Goal: Task Accomplishment & Management: Use online tool/utility

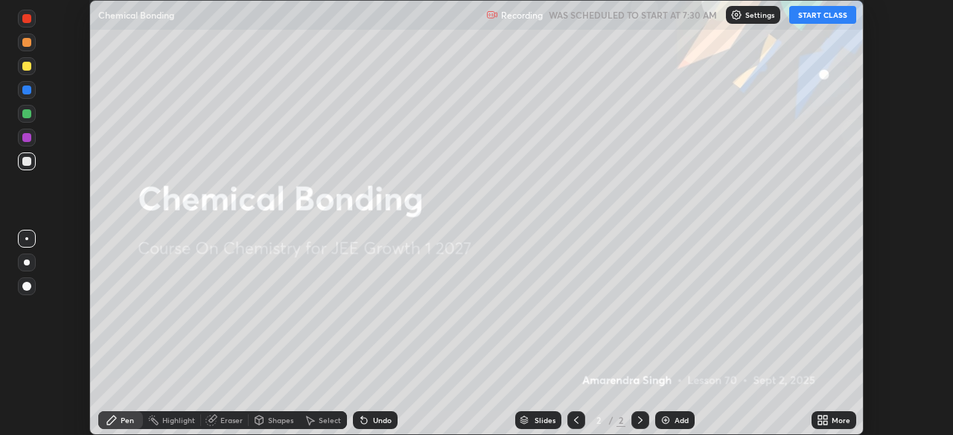
scroll to position [435, 952]
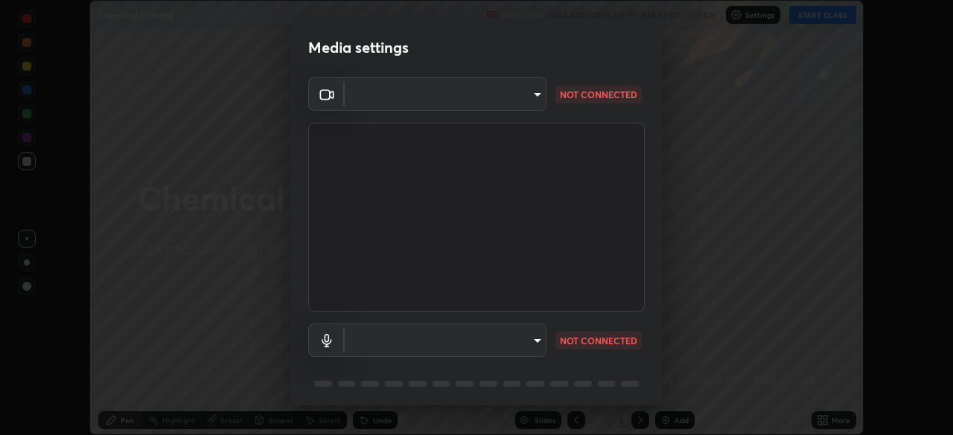
type input "25292f1d2661b29da52c5f5fbb52b83f07c5a09f22ea1ba2dc7fc50f29d35e03"
type input "default"
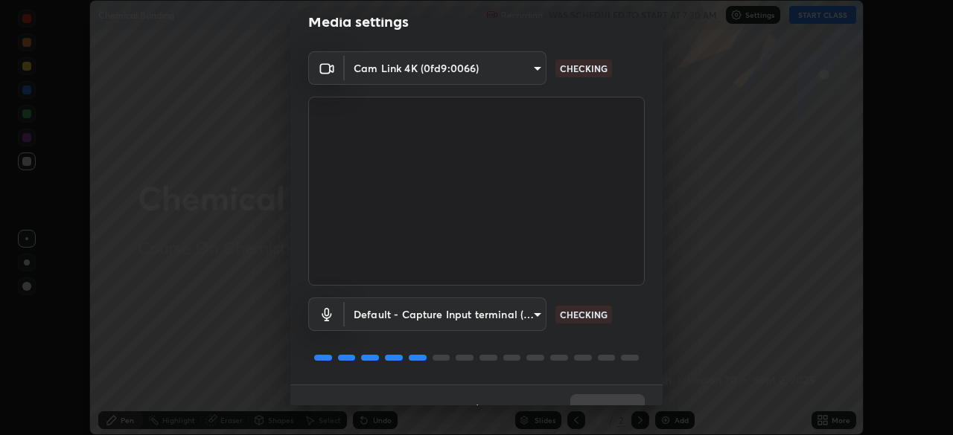
scroll to position [20, 0]
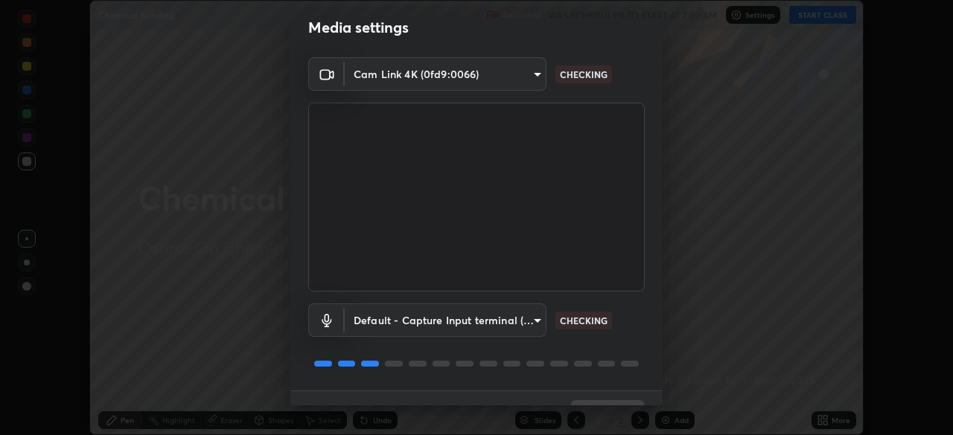
click at [537, 71] on body "Erase all Chemical Bonding Recording WAS SCHEDULED TO START AT 7:30 AM Settings…" at bounding box center [476, 217] width 953 height 435
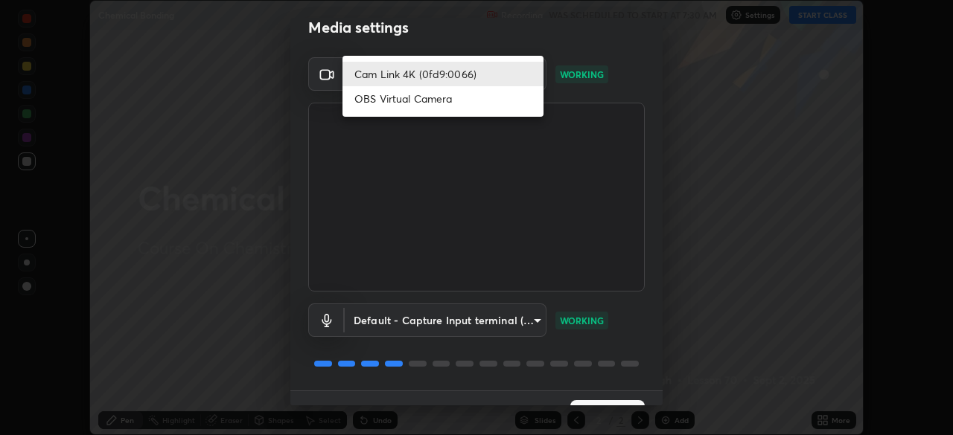
click at [467, 103] on li "OBS Virtual Camera" at bounding box center [442, 98] width 201 height 25
type input "ccb662c38cfd066ef27ab63c4dbcc234e370b0d1dbf8a8ef565076726546cf50"
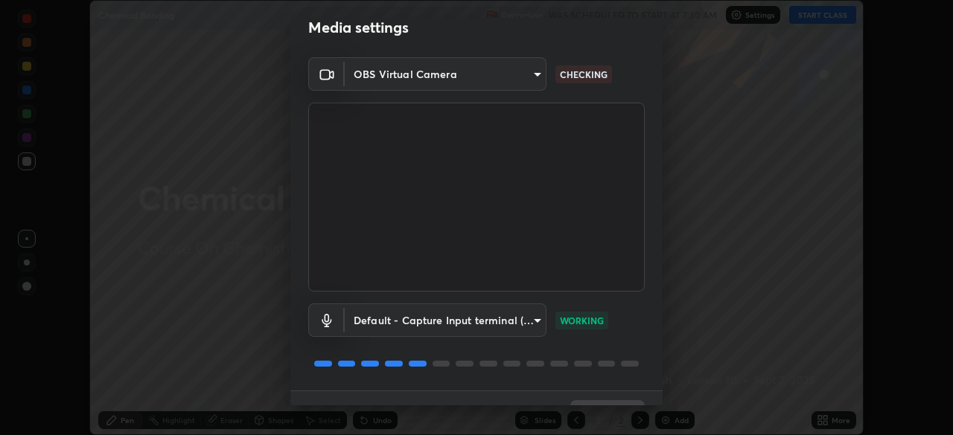
scroll to position [53, 0]
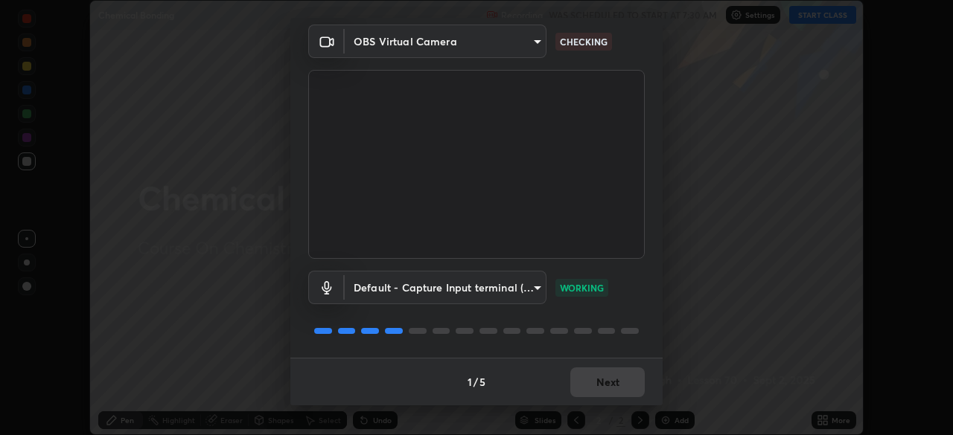
click at [612, 374] on div "1 / 5 Next" at bounding box center [476, 382] width 372 height 48
click at [618, 382] on button "Next" at bounding box center [607, 383] width 74 height 30
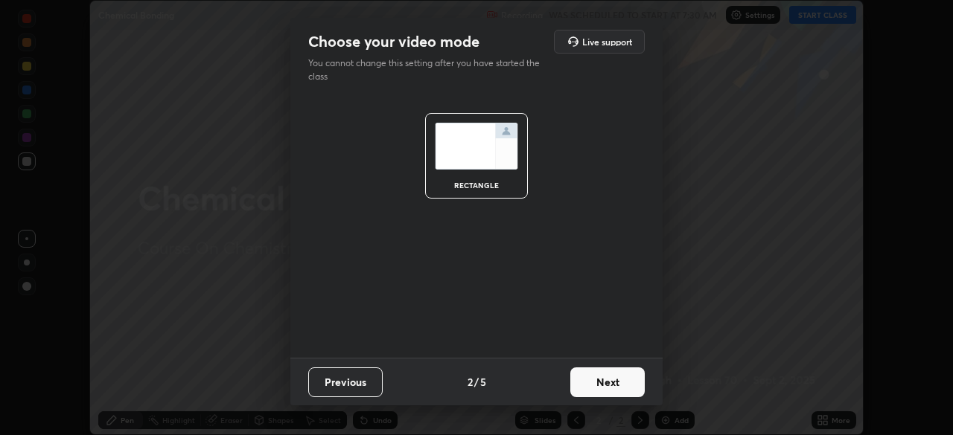
scroll to position [0, 0]
click at [624, 389] on button "Next" at bounding box center [607, 383] width 74 height 30
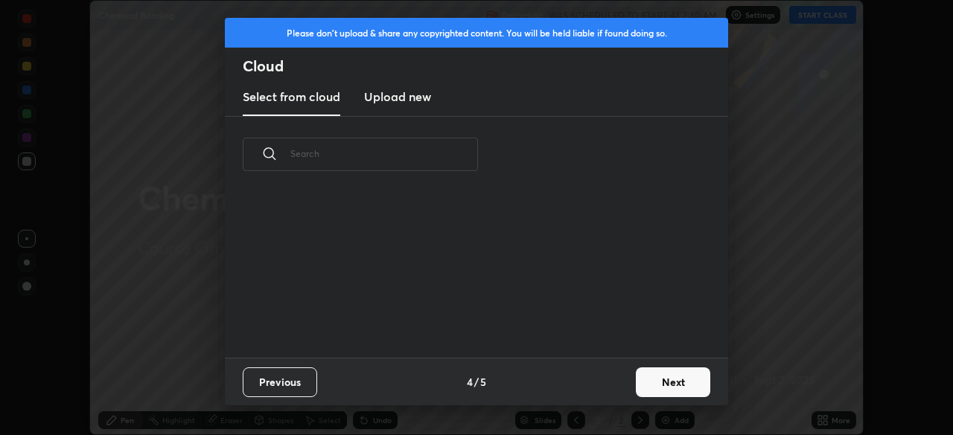
click at [638, 388] on button "Next" at bounding box center [673, 383] width 74 height 30
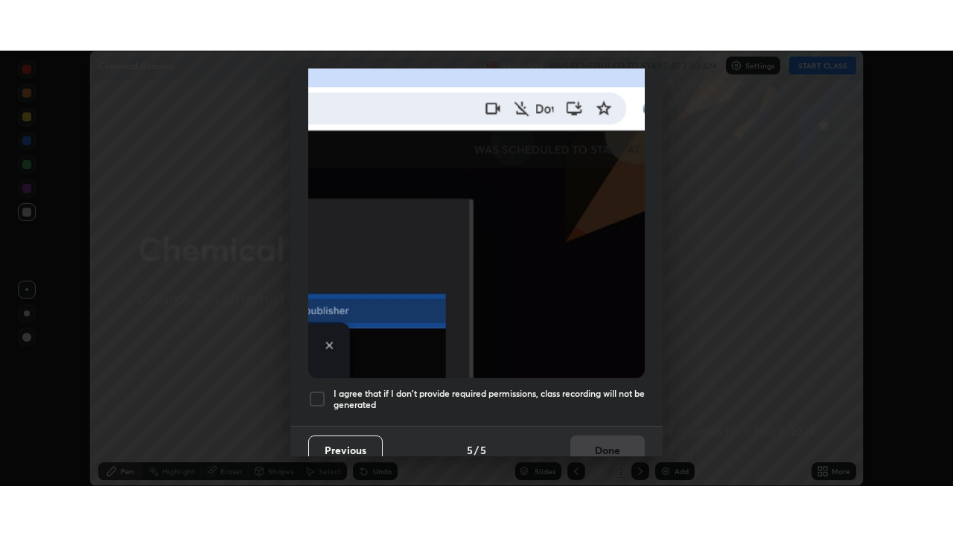
scroll to position [356, 0]
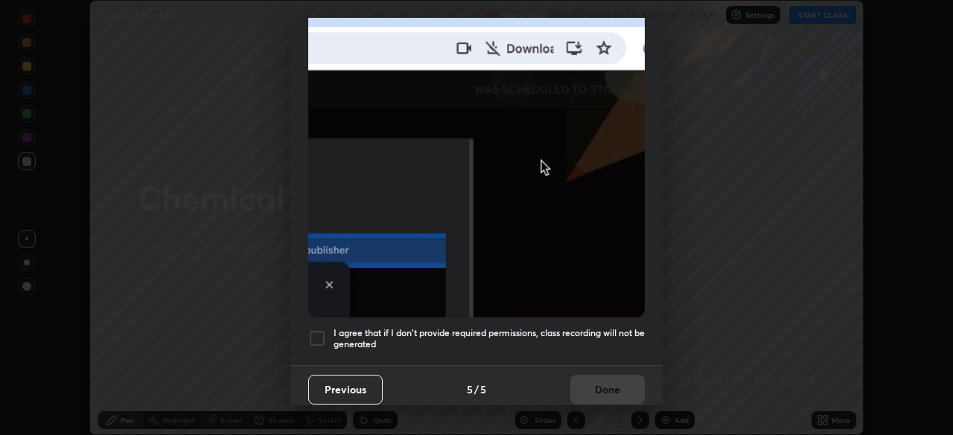
click at [621, 327] on h5 "I agree that if I don't provide required permissions, class recording will not …" at bounding box center [488, 338] width 311 height 23
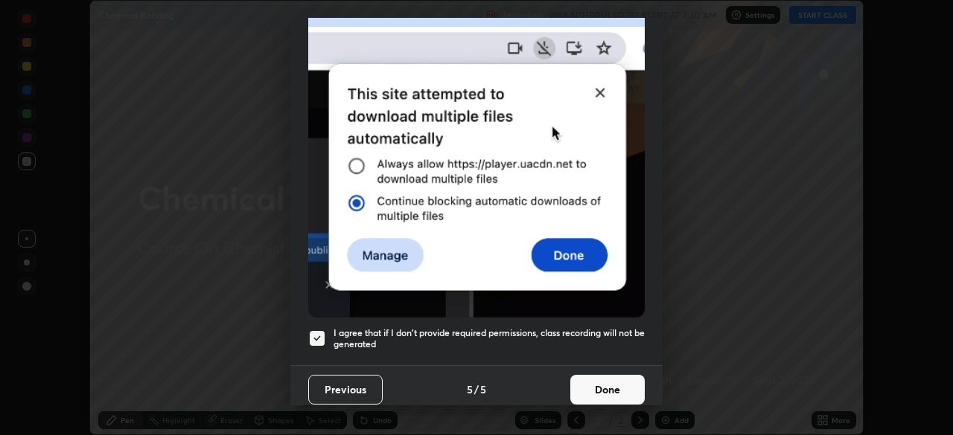
click at [612, 380] on button "Done" at bounding box center [607, 390] width 74 height 30
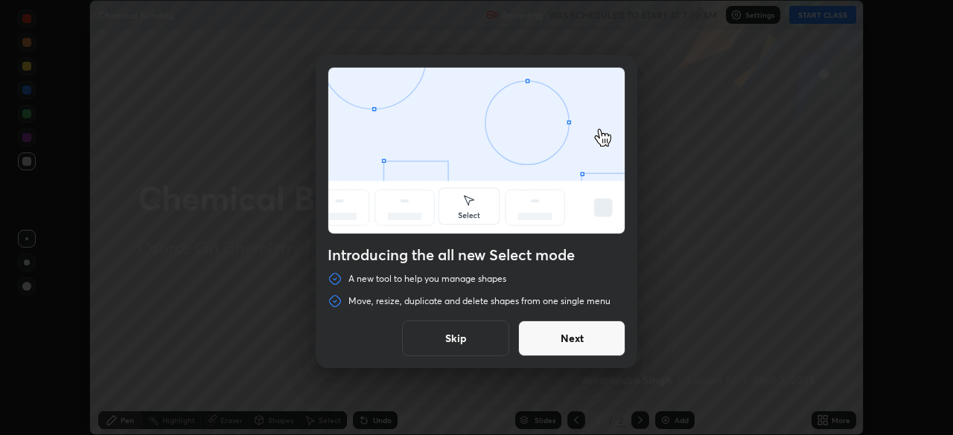
click at [613, 342] on button "Next" at bounding box center [571, 339] width 107 height 36
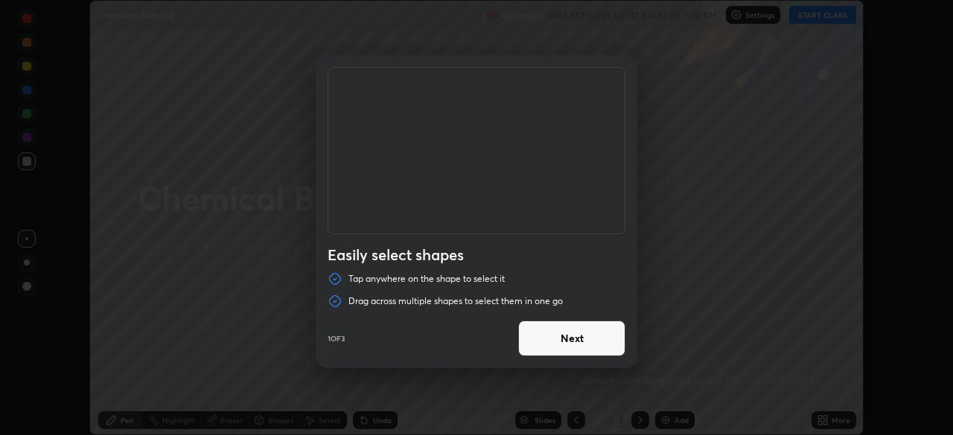
click at [615, 350] on button "Next" at bounding box center [571, 339] width 107 height 36
click at [623, 350] on button "Next" at bounding box center [571, 339] width 107 height 36
click at [624, 349] on button "Done" at bounding box center [571, 339] width 107 height 36
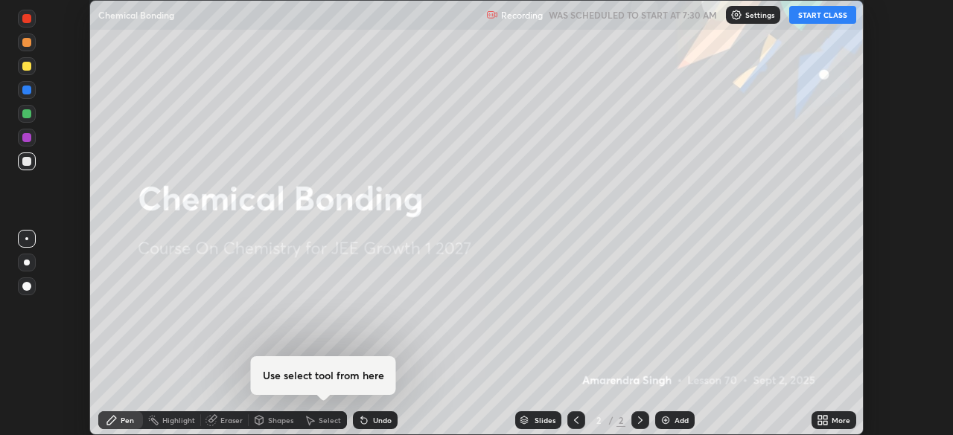
click at [615, 347] on div at bounding box center [476, 217] width 953 height 435
click at [833, 420] on div "More" at bounding box center [840, 420] width 19 height 7
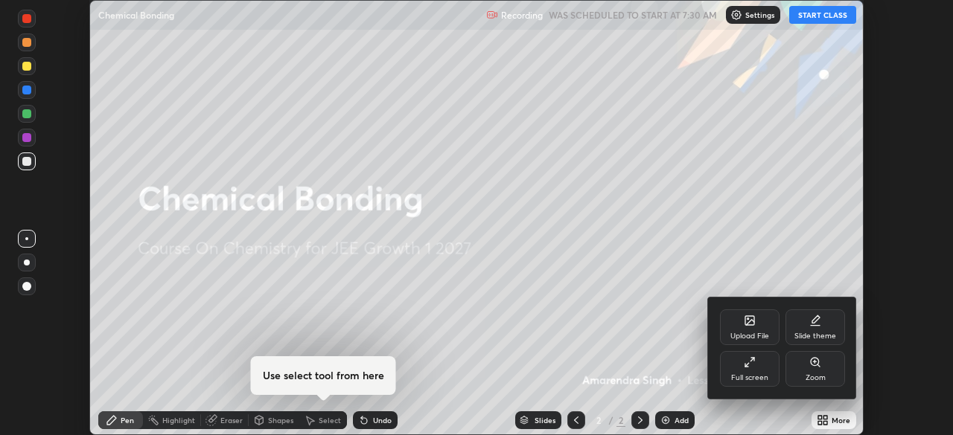
click at [744, 370] on div "Full screen" at bounding box center [750, 369] width 60 height 36
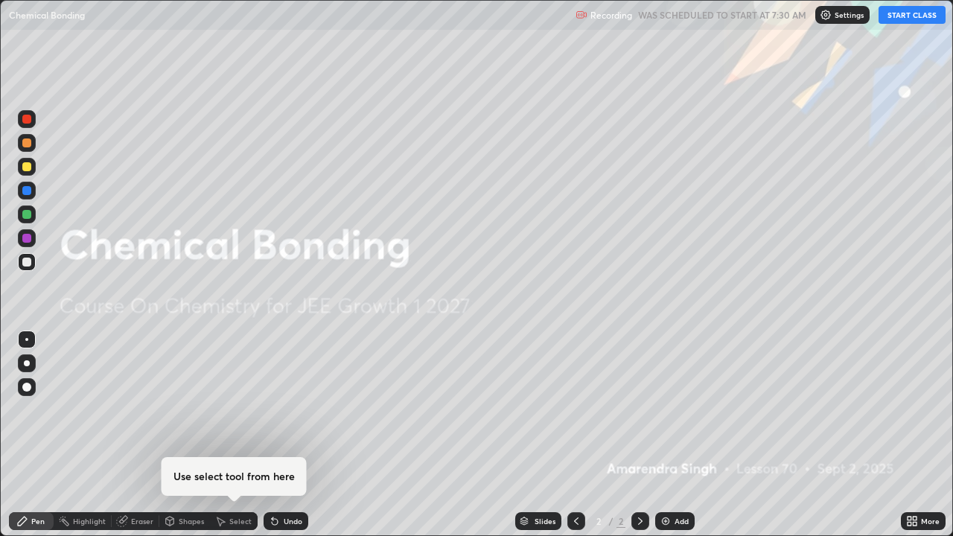
scroll to position [536, 953]
click at [908, 18] on button "START CLASS" at bounding box center [911, 15] width 67 height 18
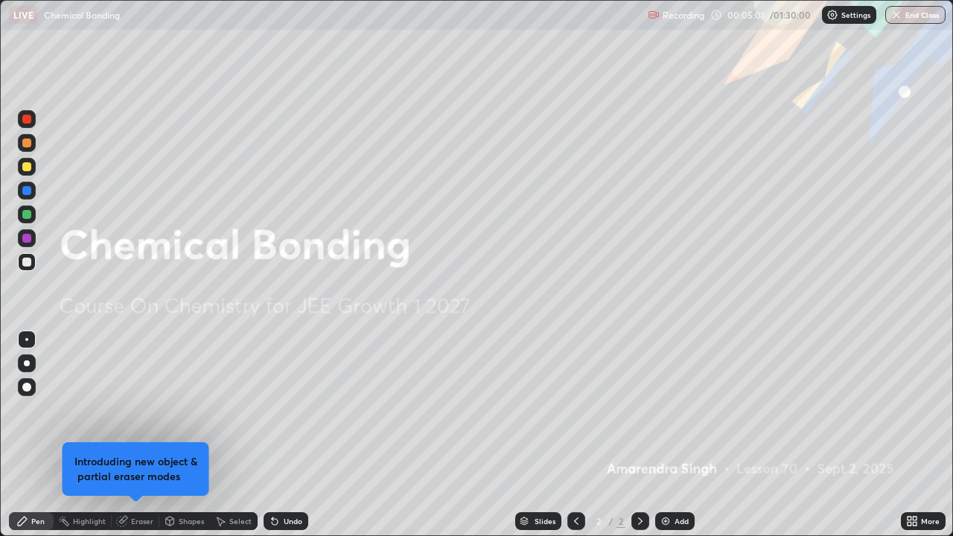
click at [664, 435] on img at bounding box center [665, 521] width 12 height 12
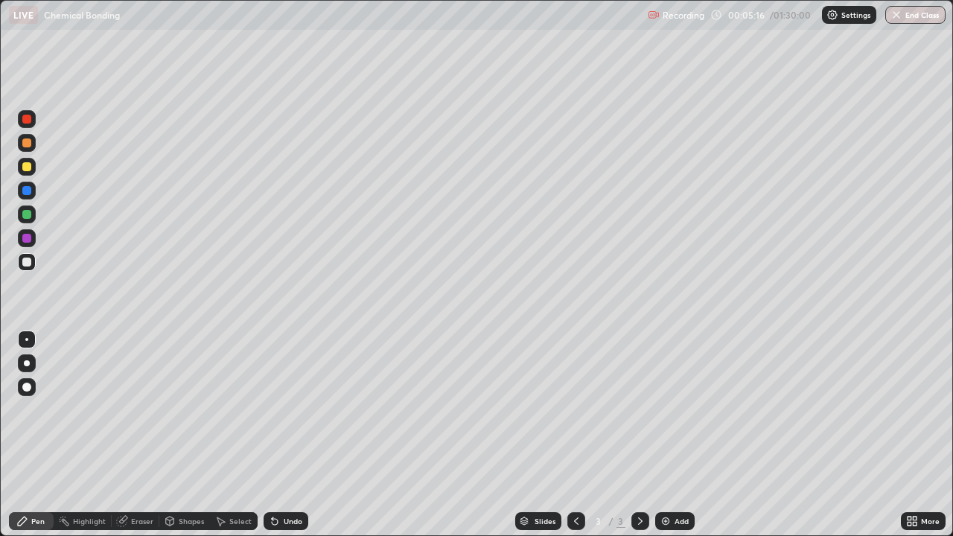
click at [25, 121] on div at bounding box center [26, 119] width 9 height 9
click at [25, 190] on div at bounding box center [26, 190] width 9 height 9
click at [289, 435] on div "Undo" at bounding box center [293, 520] width 19 height 7
click at [284, 435] on div "Undo" at bounding box center [293, 520] width 19 height 7
click at [285, 435] on div "Undo" at bounding box center [293, 520] width 19 height 7
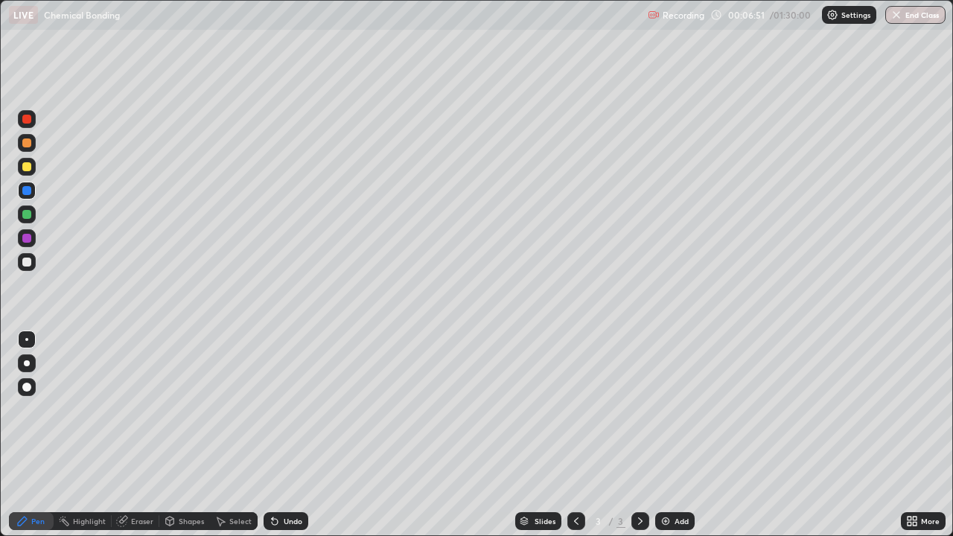
click at [30, 237] on div at bounding box center [26, 238] width 9 height 9
click at [26, 267] on div at bounding box center [27, 262] width 18 height 18
click at [289, 435] on div "Undo" at bounding box center [293, 520] width 19 height 7
click at [288, 435] on div "Undo" at bounding box center [285, 521] width 45 height 18
click at [289, 435] on div "Undo" at bounding box center [285, 521] width 45 height 18
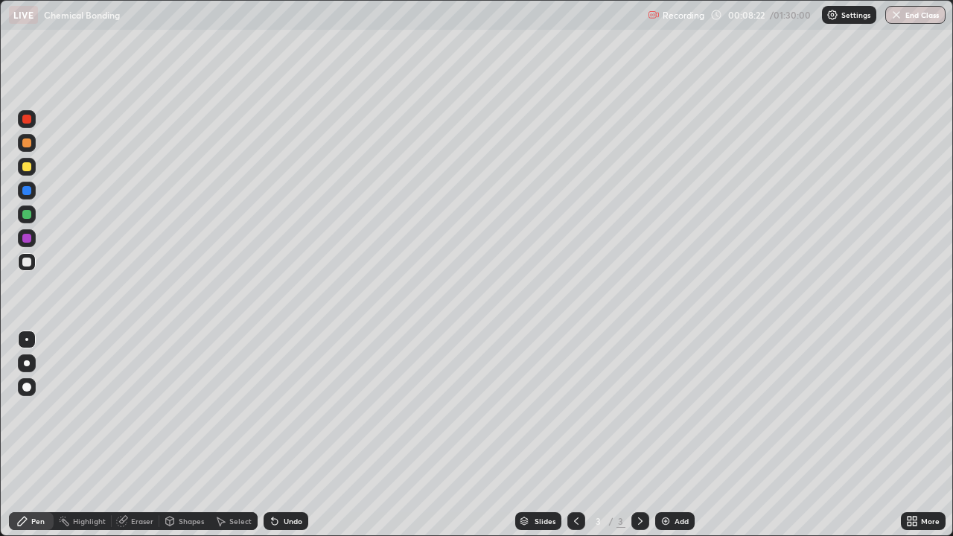
click at [287, 435] on div "Undo" at bounding box center [285, 521] width 45 height 18
click at [289, 435] on div "Undo" at bounding box center [293, 520] width 19 height 7
click at [288, 435] on div "Undo" at bounding box center [293, 520] width 19 height 7
click at [287, 435] on div "Undo" at bounding box center [293, 520] width 19 height 7
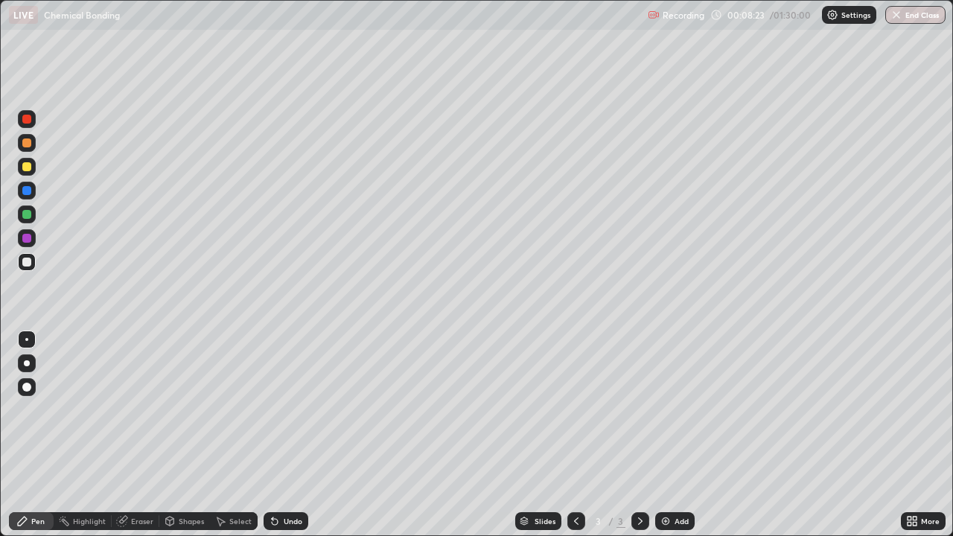
click at [289, 435] on div "Undo" at bounding box center [293, 520] width 19 height 7
click at [293, 435] on div "Undo" at bounding box center [293, 520] width 19 height 7
click at [280, 435] on div "Undo" at bounding box center [285, 521] width 45 height 18
click at [272, 435] on icon at bounding box center [275, 521] width 12 height 12
click at [670, 435] on div "Add" at bounding box center [674, 521] width 39 height 18
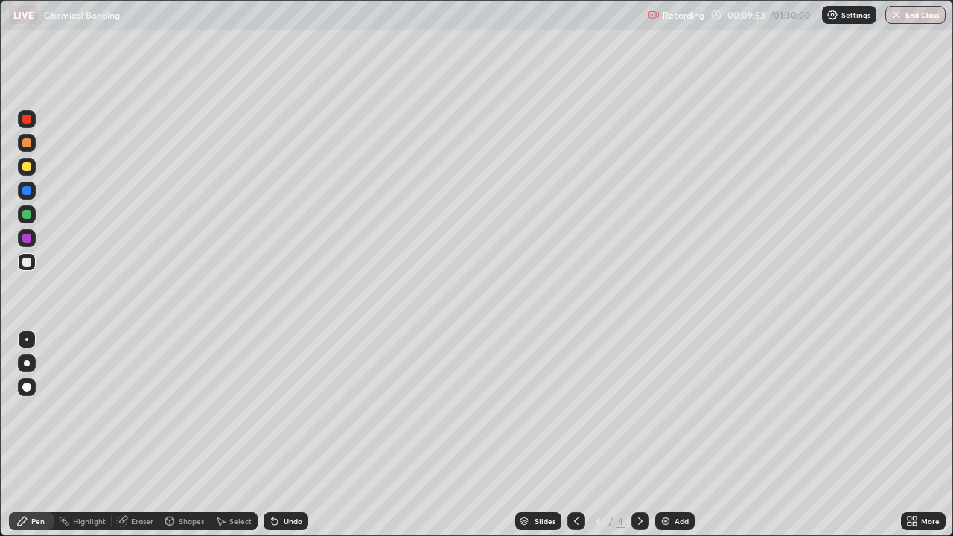
click at [25, 164] on div at bounding box center [26, 166] width 9 height 9
click at [27, 263] on div at bounding box center [26, 261] width 9 height 9
click at [32, 243] on div at bounding box center [27, 238] width 18 height 18
click at [665, 435] on img at bounding box center [665, 521] width 12 height 12
click at [30, 259] on div at bounding box center [26, 261] width 9 height 9
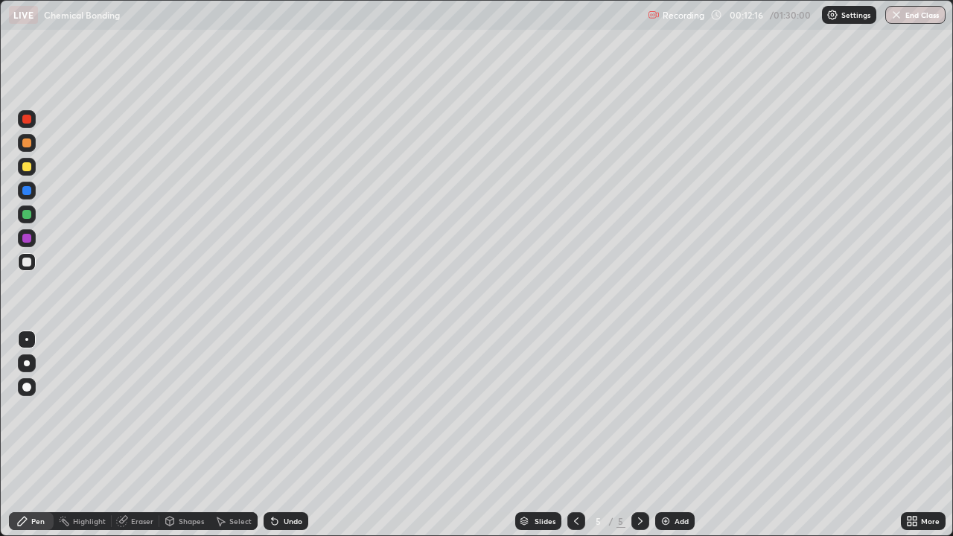
click at [571, 435] on icon at bounding box center [576, 521] width 12 height 12
click at [640, 435] on icon at bounding box center [640, 520] width 4 height 7
click at [574, 435] on icon at bounding box center [576, 521] width 12 height 12
click at [638, 435] on icon at bounding box center [640, 520] width 4 height 7
click at [576, 435] on icon at bounding box center [576, 521] width 12 height 12
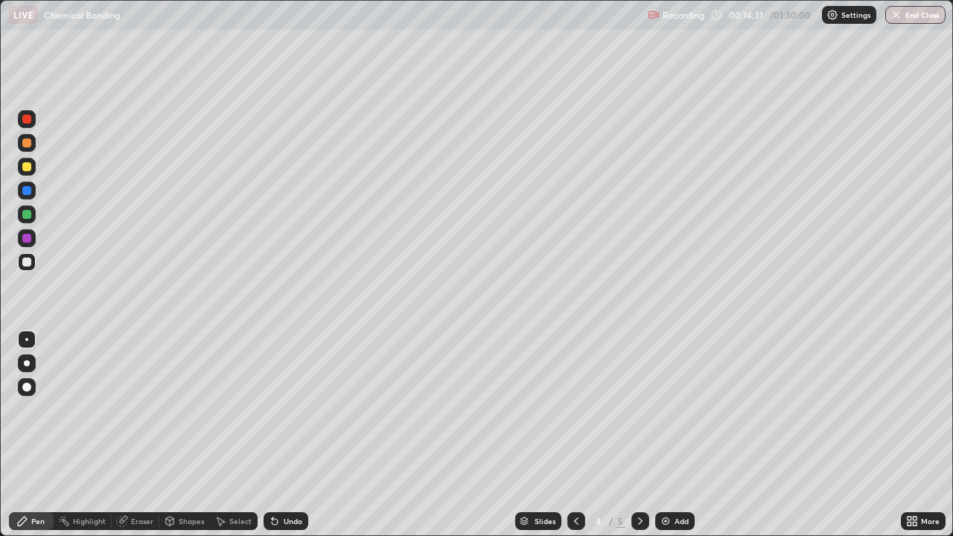
click at [26, 221] on div at bounding box center [27, 214] width 18 height 18
click at [18, 266] on div at bounding box center [27, 262] width 18 height 18
click at [638, 435] on icon at bounding box center [640, 520] width 4 height 7
click at [679, 435] on div "Add" at bounding box center [681, 520] width 14 height 7
click at [574, 435] on icon at bounding box center [576, 521] width 12 height 12
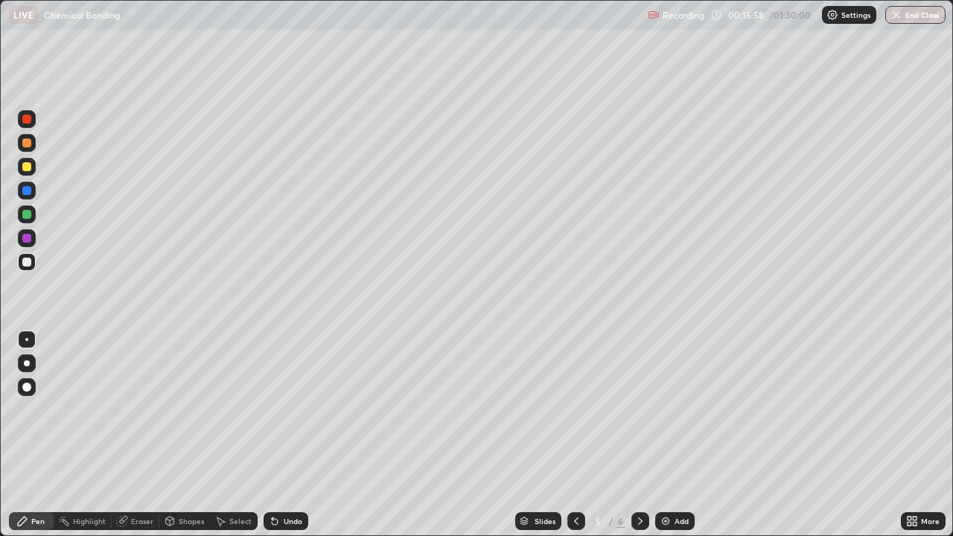
click at [574, 435] on icon at bounding box center [576, 521] width 12 height 12
click at [664, 435] on img at bounding box center [665, 521] width 12 height 12
click at [574, 435] on icon at bounding box center [576, 520] width 4 height 7
click at [637, 435] on icon at bounding box center [640, 521] width 12 height 12
click at [28, 121] on div at bounding box center [26, 119] width 9 height 9
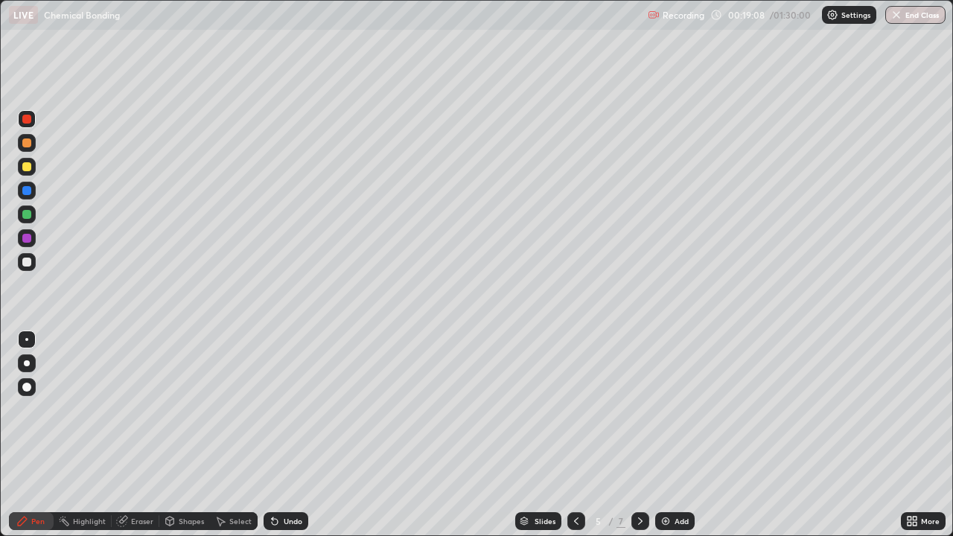
click at [25, 240] on div at bounding box center [26, 238] width 9 height 9
click at [27, 263] on div at bounding box center [26, 261] width 9 height 9
click at [29, 218] on div at bounding box center [26, 214] width 9 height 9
click at [26, 261] on div at bounding box center [26, 261] width 9 height 9
click at [27, 237] on div at bounding box center [26, 238] width 9 height 9
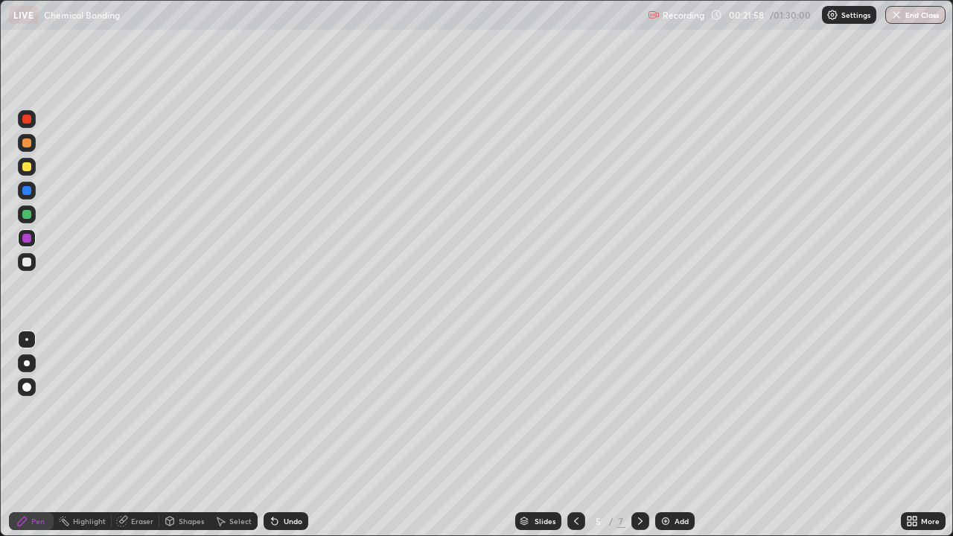
click at [25, 262] on div at bounding box center [26, 261] width 9 height 9
click at [27, 239] on div at bounding box center [26, 238] width 9 height 9
click at [638, 435] on icon at bounding box center [640, 521] width 12 height 12
click at [675, 435] on div "Add" at bounding box center [681, 520] width 14 height 7
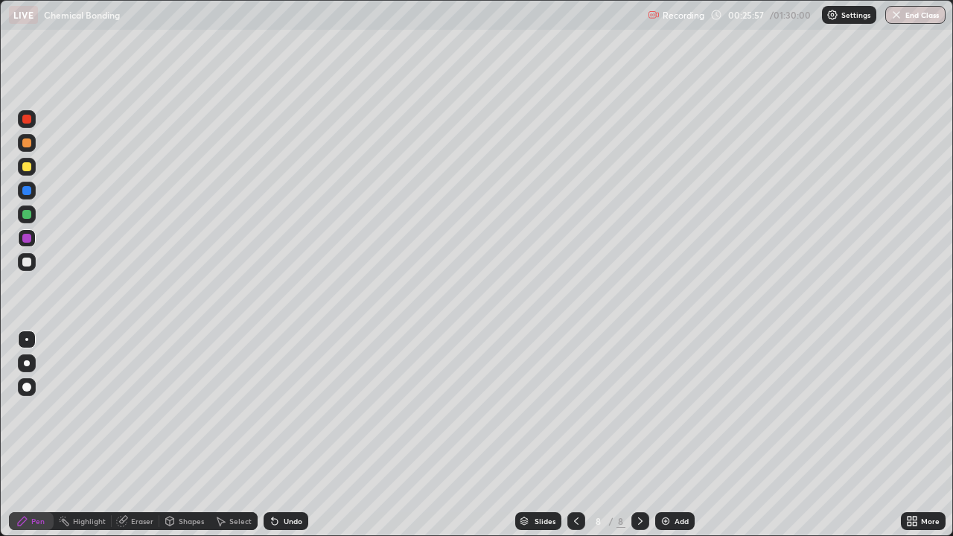
click at [29, 192] on div at bounding box center [26, 190] width 9 height 9
click at [30, 166] on div at bounding box center [26, 166] width 9 height 9
click at [29, 264] on div at bounding box center [26, 261] width 9 height 9
click at [29, 221] on div at bounding box center [27, 214] width 18 height 18
click at [28, 245] on div at bounding box center [27, 238] width 18 height 18
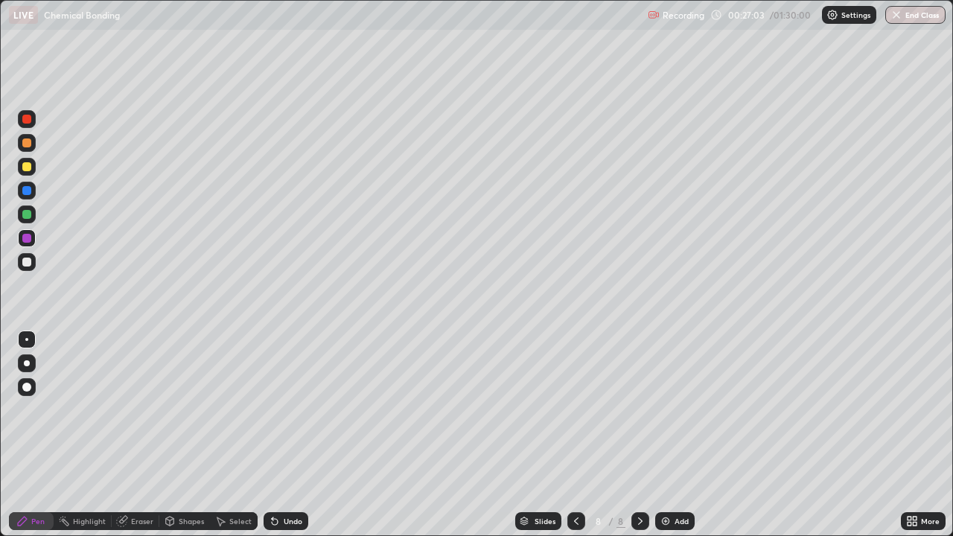
click at [26, 265] on div at bounding box center [26, 261] width 9 height 9
click at [28, 220] on div at bounding box center [27, 214] width 18 height 18
click at [23, 262] on div at bounding box center [26, 261] width 9 height 9
click at [28, 238] on div at bounding box center [26, 238] width 9 height 9
click at [35, 269] on div at bounding box center [27, 262] width 18 height 24
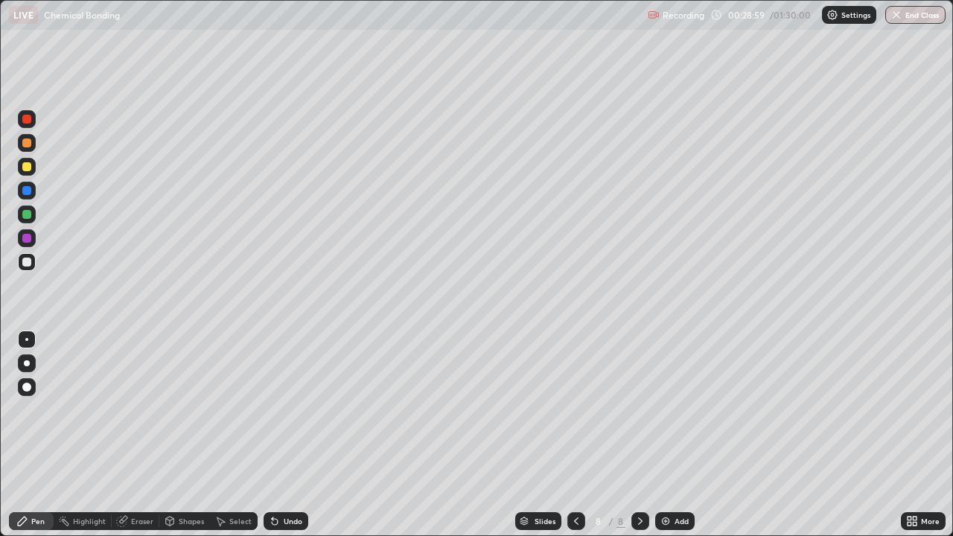
click at [0, 240] on div "Setting up your live class" at bounding box center [476, 268] width 953 height 536
click at [568, 435] on div at bounding box center [576, 521] width 18 height 18
click at [572, 435] on icon at bounding box center [576, 521] width 12 height 12
click at [576, 435] on icon at bounding box center [576, 520] width 4 height 7
click at [638, 435] on icon at bounding box center [640, 521] width 12 height 12
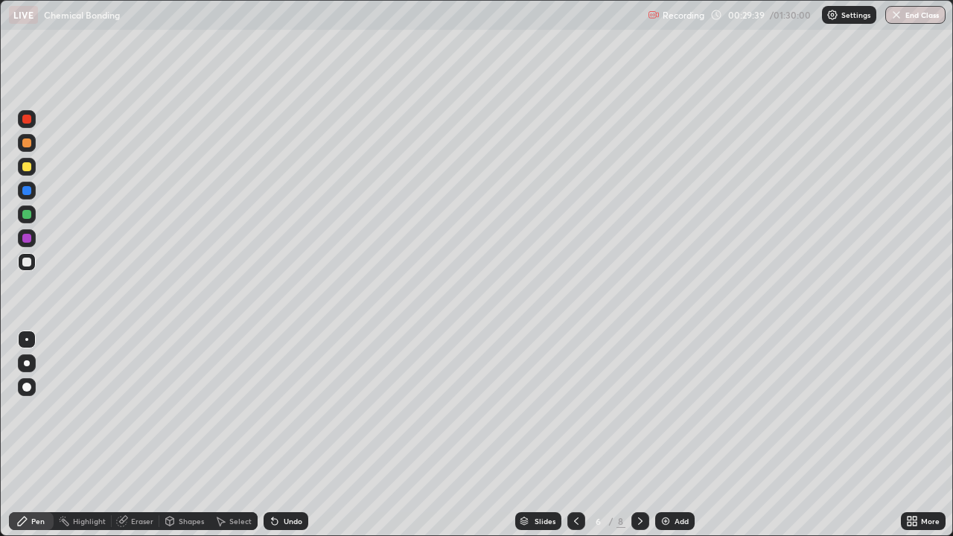
click at [645, 435] on div at bounding box center [640, 521] width 18 height 18
click at [638, 435] on icon at bounding box center [640, 521] width 12 height 12
click at [286, 435] on div "Undo" at bounding box center [293, 520] width 19 height 7
click at [144, 435] on div "Eraser" at bounding box center [142, 520] width 22 height 7
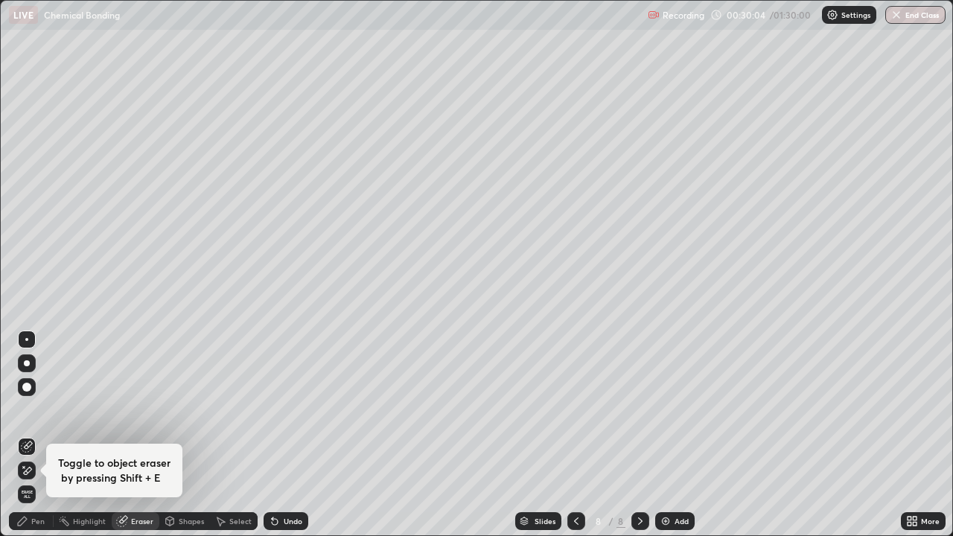
click at [32, 435] on div "Pen" at bounding box center [31, 521] width 45 height 18
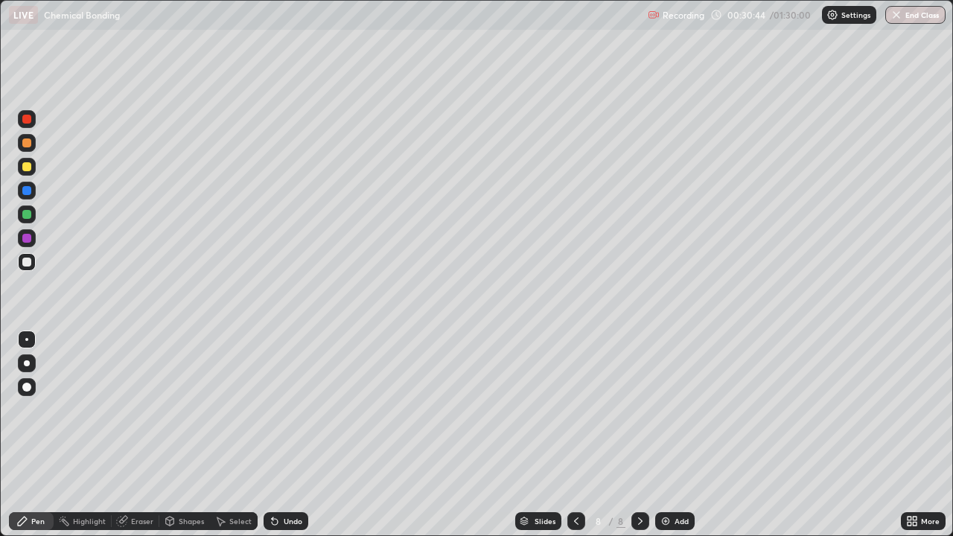
click at [28, 239] on div at bounding box center [26, 238] width 9 height 9
click at [26, 266] on div at bounding box center [26, 261] width 9 height 9
click at [668, 435] on img at bounding box center [665, 521] width 12 height 12
click at [29, 119] on div at bounding box center [26, 119] width 9 height 9
click at [27, 159] on div at bounding box center [27, 167] width 18 height 18
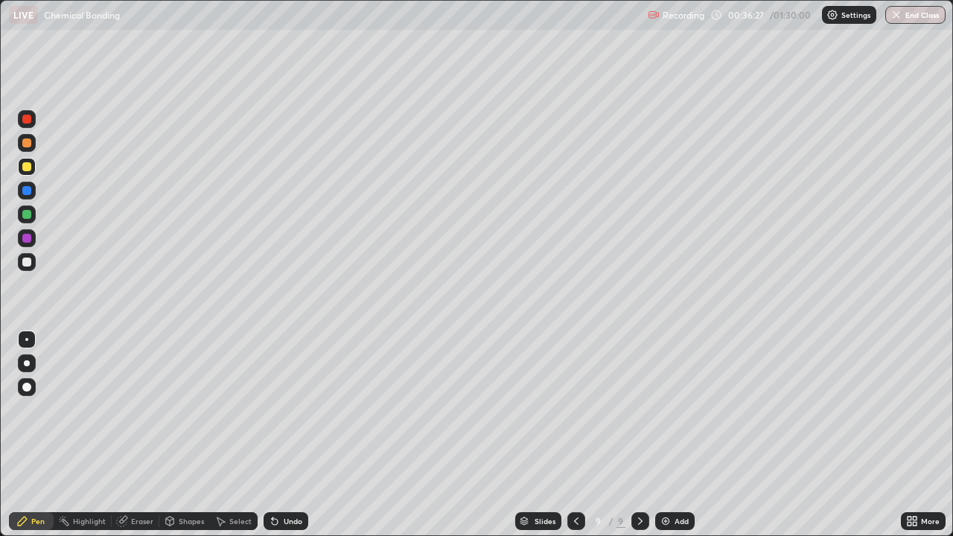
click at [24, 240] on div at bounding box center [26, 238] width 9 height 9
click at [20, 169] on div at bounding box center [27, 167] width 18 height 18
click at [26, 261] on div at bounding box center [26, 261] width 9 height 9
click at [21, 166] on div at bounding box center [27, 167] width 18 height 18
click at [31, 196] on div at bounding box center [27, 191] width 18 height 18
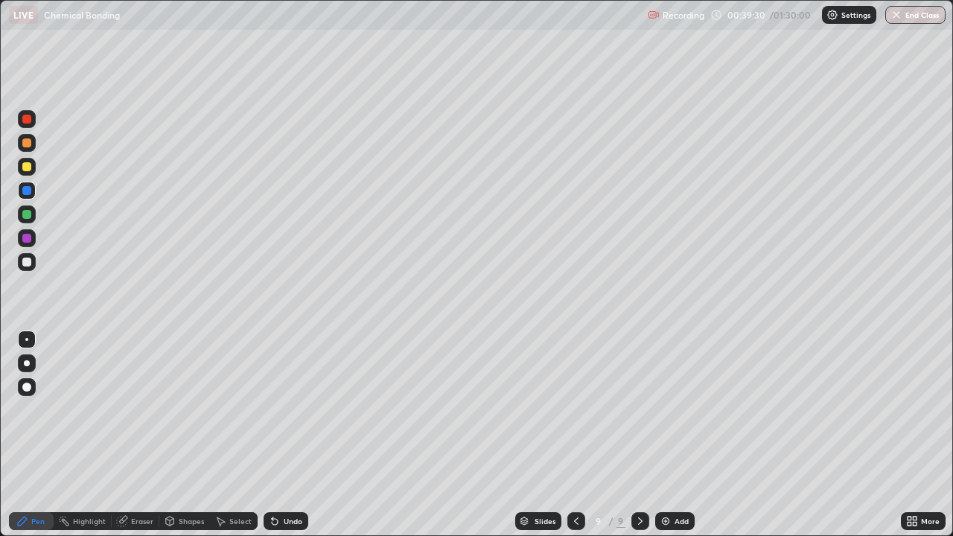
click at [289, 435] on div "Undo" at bounding box center [285, 521] width 45 height 18
click at [662, 435] on img at bounding box center [665, 521] width 12 height 12
click at [27, 120] on div at bounding box center [26, 119] width 9 height 9
click at [19, 164] on div at bounding box center [27, 167] width 18 height 18
click at [30, 241] on div at bounding box center [26, 238] width 9 height 9
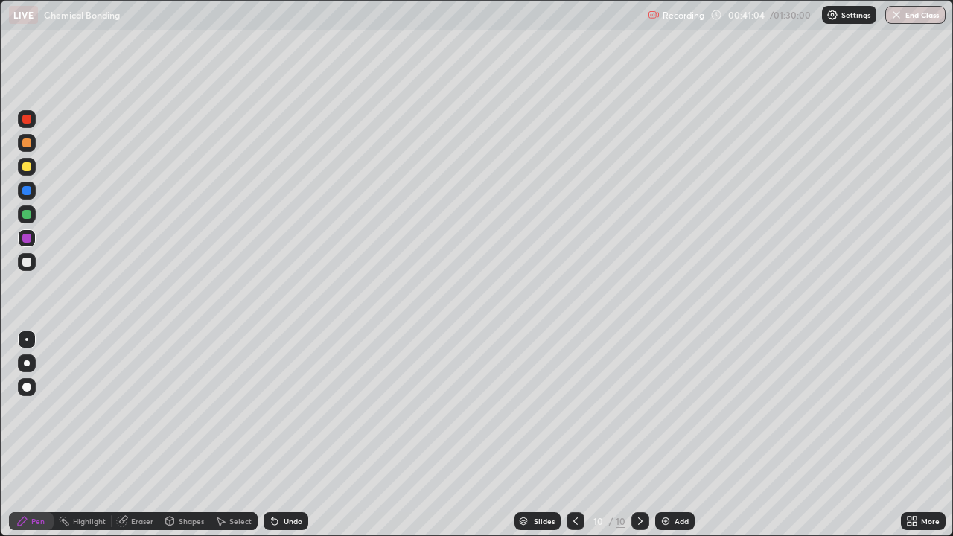
click at [28, 263] on div at bounding box center [26, 261] width 9 height 9
click at [662, 435] on img at bounding box center [665, 521] width 12 height 12
click at [24, 123] on div at bounding box center [26, 119] width 9 height 9
click at [25, 216] on div at bounding box center [26, 214] width 9 height 9
click at [29, 264] on div at bounding box center [26, 261] width 9 height 9
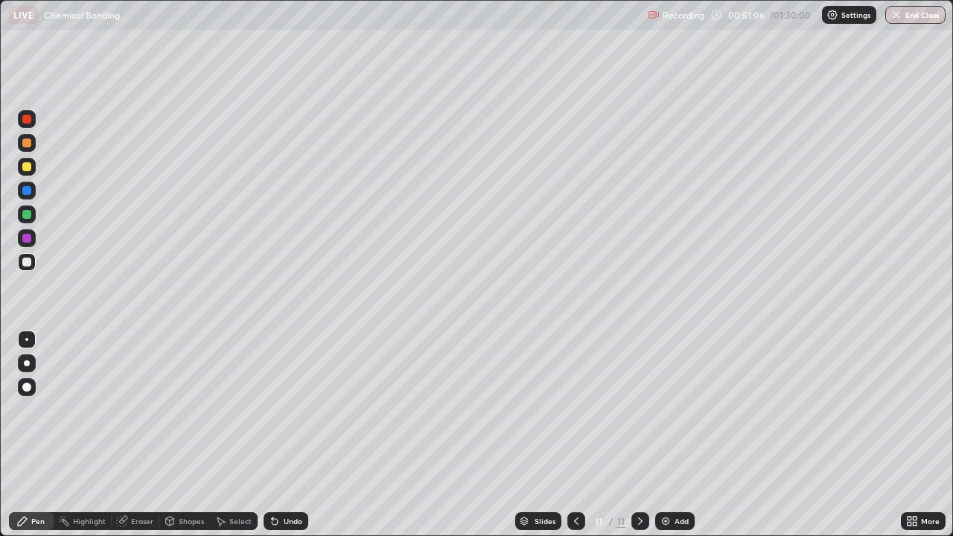
click at [292, 435] on div "Undo" at bounding box center [285, 521] width 45 height 18
click at [19, 267] on div at bounding box center [27, 262] width 18 height 18
click at [664, 435] on img at bounding box center [665, 521] width 12 height 12
click at [279, 435] on div "Undo" at bounding box center [285, 521] width 45 height 18
click at [639, 435] on icon at bounding box center [640, 521] width 12 height 12
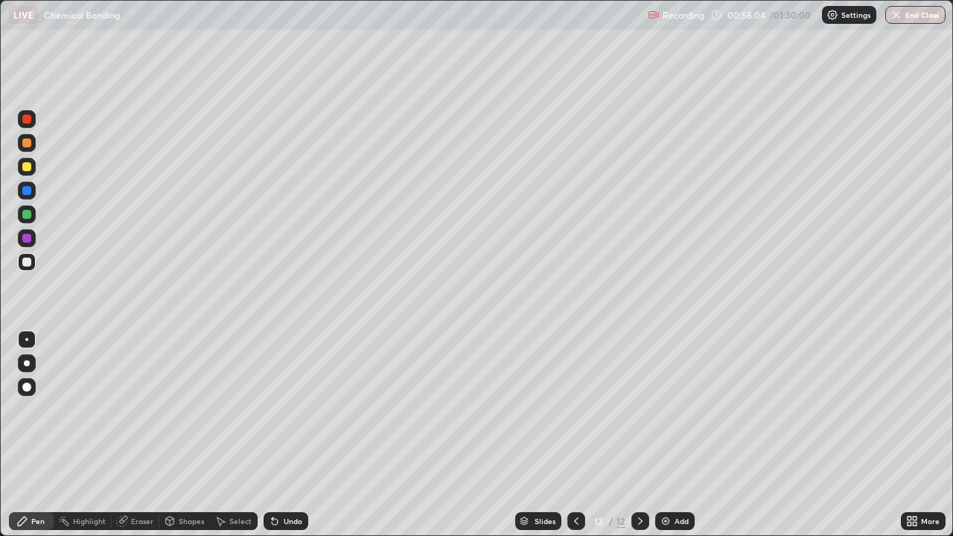
click at [665, 435] on img at bounding box center [665, 521] width 12 height 12
click at [27, 240] on div at bounding box center [26, 238] width 9 height 9
click at [23, 191] on div at bounding box center [26, 190] width 9 height 9
click at [27, 244] on div at bounding box center [27, 238] width 18 height 18
click at [27, 167] on div at bounding box center [26, 166] width 9 height 9
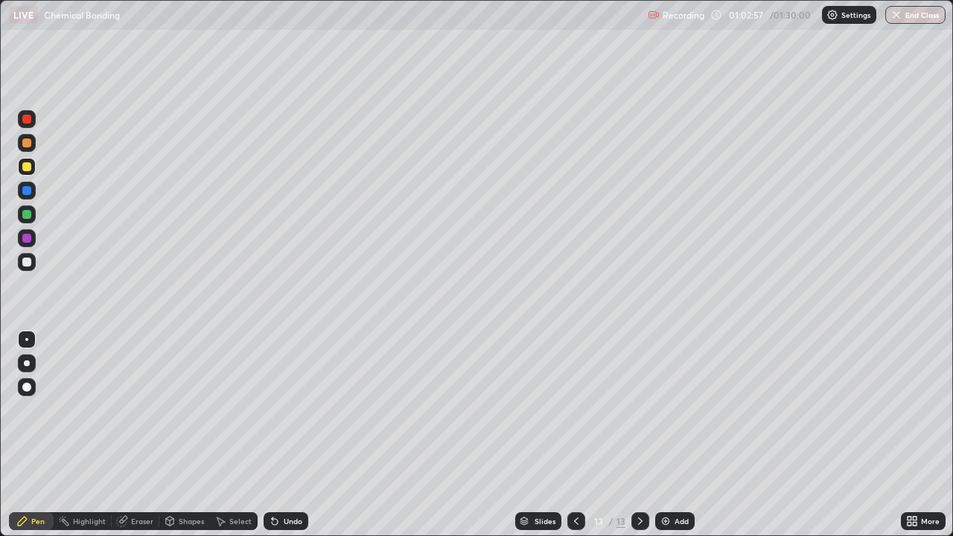
click at [27, 263] on div at bounding box center [26, 261] width 9 height 9
click at [0, 118] on div "Setting up your live class" at bounding box center [476, 268] width 953 height 536
click at [0, 1] on div "LIVE Chemical Bonding Recording 01:03:37 / 01:30:00 Settings End Class" at bounding box center [476, 15] width 953 height 30
click at [672, 435] on div "Add" at bounding box center [674, 521] width 39 height 18
click at [21, 123] on div at bounding box center [27, 119] width 18 height 18
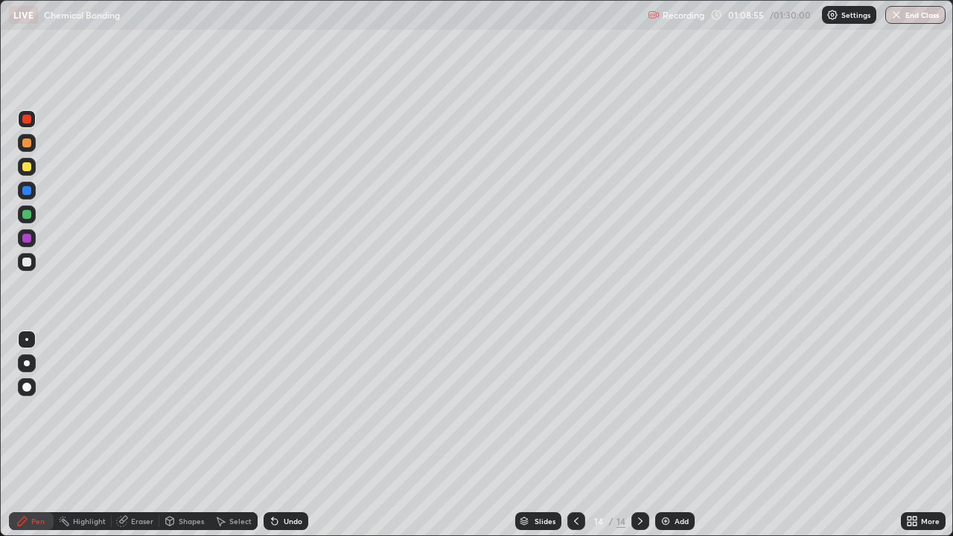
click at [28, 191] on div at bounding box center [26, 190] width 9 height 9
click at [27, 165] on div at bounding box center [26, 166] width 9 height 9
click at [662, 435] on img at bounding box center [665, 521] width 12 height 12
click at [25, 191] on div at bounding box center [26, 190] width 9 height 9
click at [31, 264] on div at bounding box center [26, 261] width 9 height 9
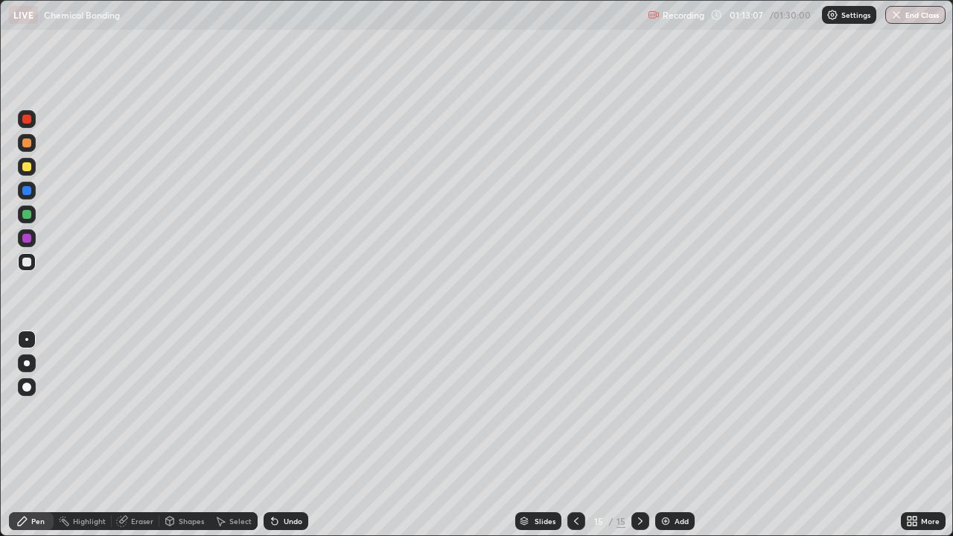
click at [574, 435] on icon at bounding box center [576, 521] width 12 height 12
click at [637, 435] on icon at bounding box center [640, 521] width 12 height 12
click at [675, 435] on div "Add" at bounding box center [681, 520] width 14 height 7
click at [138, 435] on div "Eraser" at bounding box center [142, 520] width 22 height 7
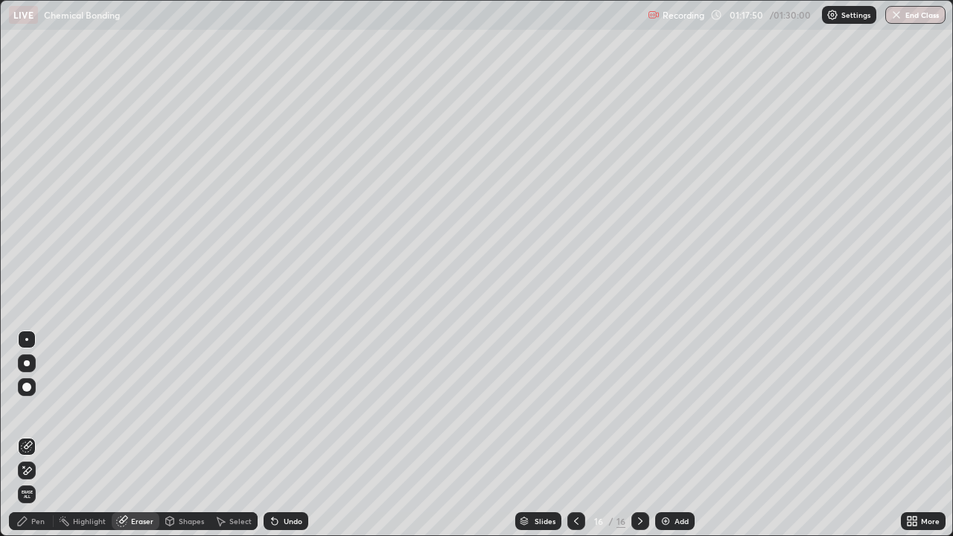
click at [29, 435] on div "Pen" at bounding box center [31, 521] width 45 height 18
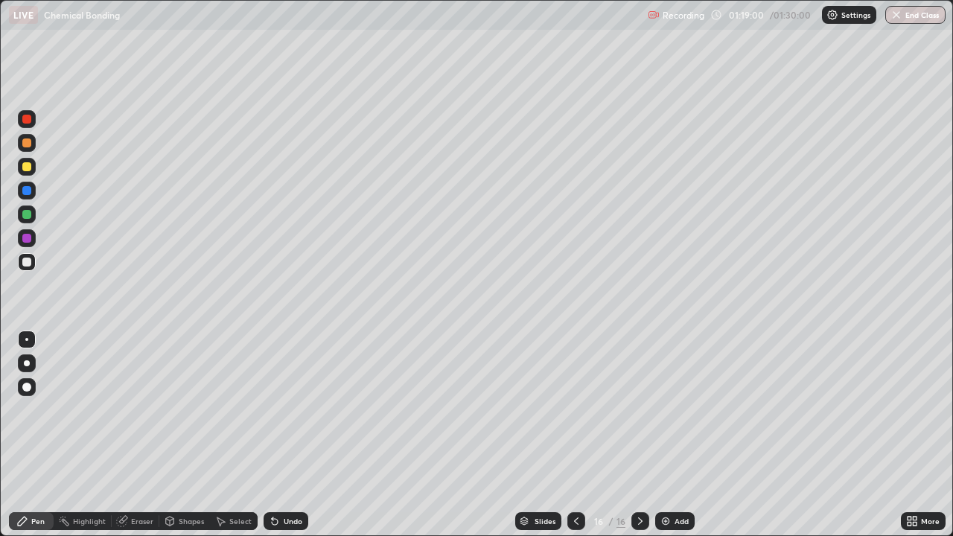
click at [675, 435] on div "Add" at bounding box center [681, 520] width 14 height 7
click at [567, 435] on div at bounding box center [576, 521] width 18 height 18
click at [32, 237] on div at bounding box center [27, 238] width 18 height 18
click at [921, 15] on button "End Class" at bounding box center [915, 15] width 60 height 18
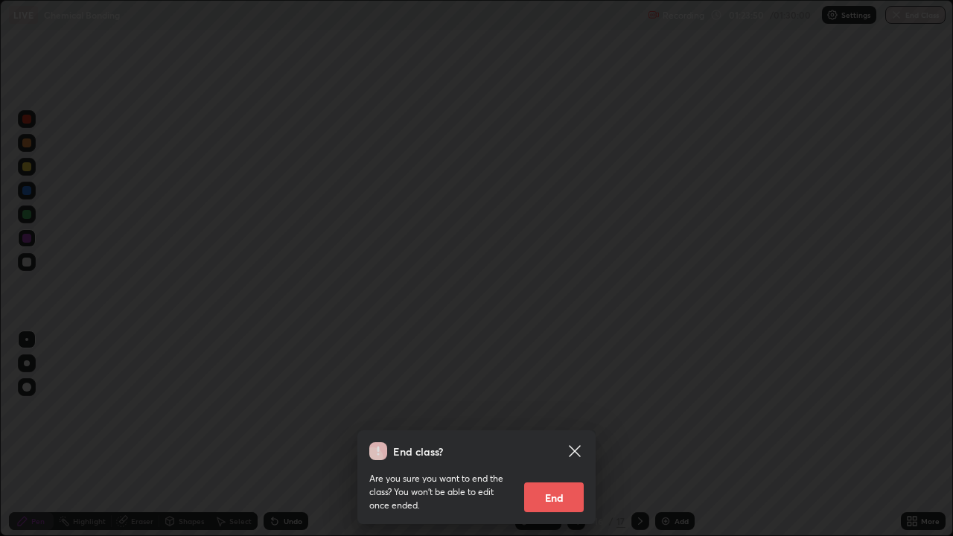
click at [551, 435] on button "End" at bounding box center [554, 497] width 60 height 30
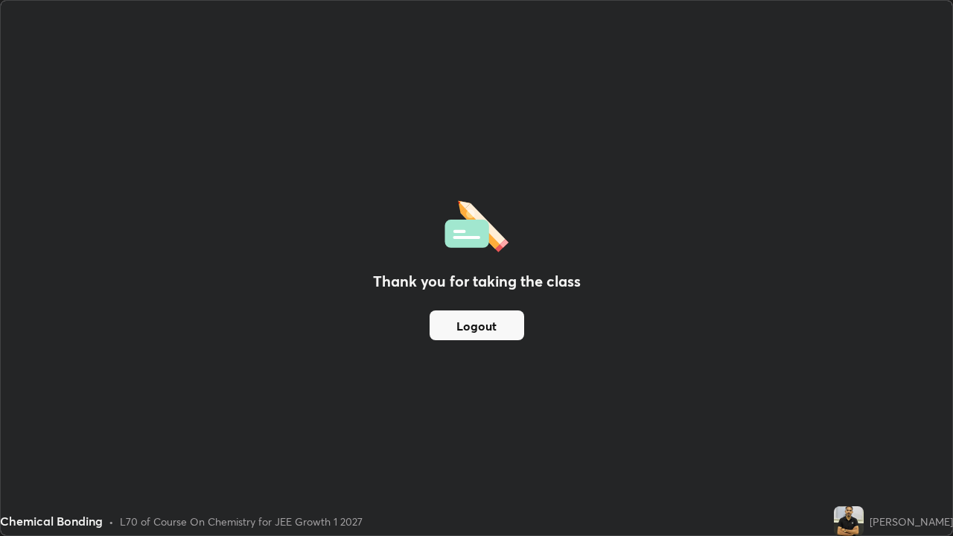
click at [487, 324] on button "Logout" at bounding box center [476, 325] width 95 height 30
